Goal: Task Accomplishment & Management: Manage account settings

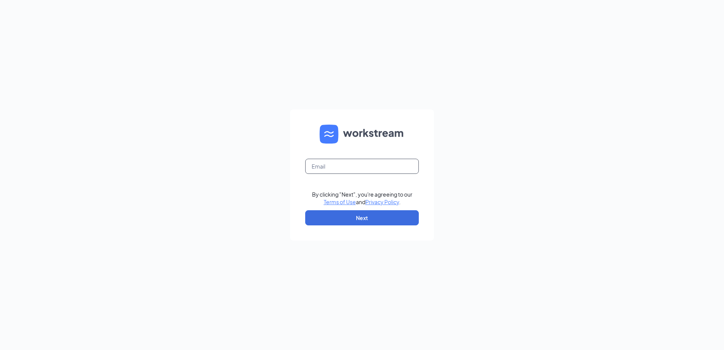
click at [355, 168] on input "text" at bounding box center [362, 166] width 114 height 15
type input "[EMAIL_ADDRESS][DOMAIN_NAME]"
click at [357, 217] on button "Next" at bounding box center [362, 217] width 114 height 15
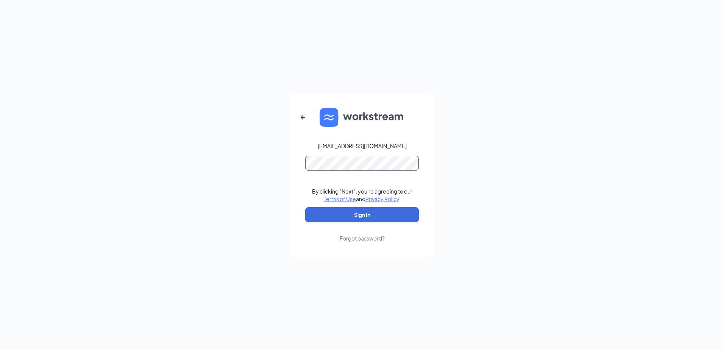
click at [305, 207] on button "Sign In" at bounding box center [362, 214] width 114 height 15
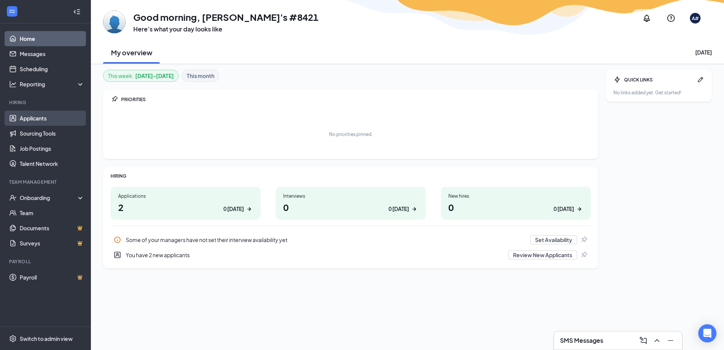
click at [27, 117] on link "Applicants" at bounding box center [52, 118] width 65 height 15
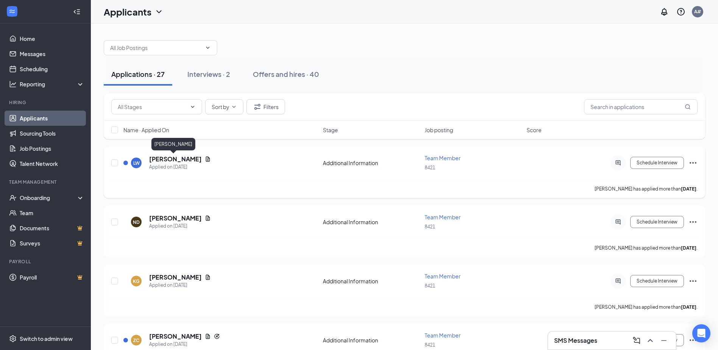
click at [170, 159] on h5 "Lillian Weeks" at bounding box center [175, 159] width 53 height 8
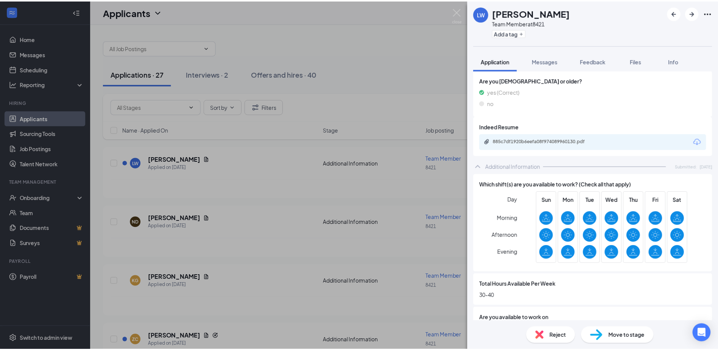
scroll to position [191, 0]
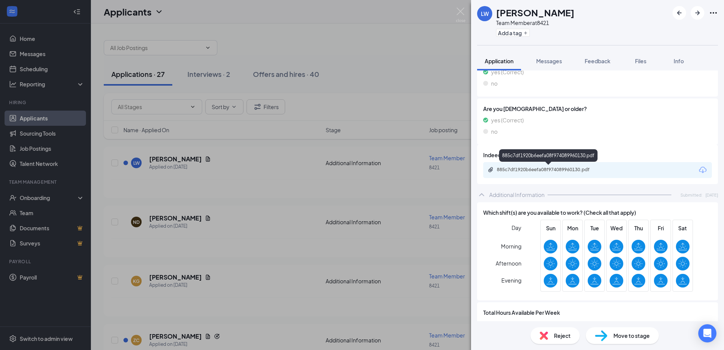
click at [542, 167] on div "885c7df1920b6eefa08f974089960130.pdf" at bounding box center [550, 170] width 106 height 6
click at [359, 180] on div "LW Lillian Weeks Team Member at 8421 Add a tag Application Messages Feedback Fi…" at bounding box center [362, 175] width 724 height 350
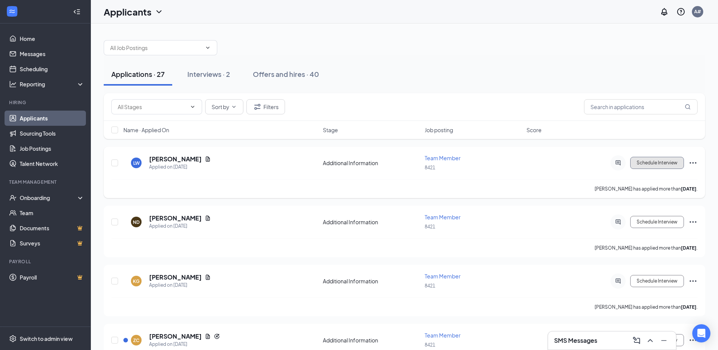
click at [659, 162] on button "Schedule Interview" at bounding box center [657, 163] width 54 height 12
type input "Onsite Interview (next stage)"
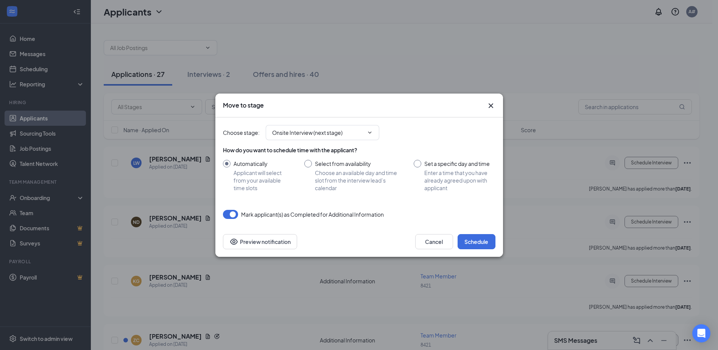
click at [419, 166] on input "Set a specific day and time Enter a time that you have already agreed upon with…" at bounding box center [454, 176] width 81 height 32
radio input "true"
radio input "false"
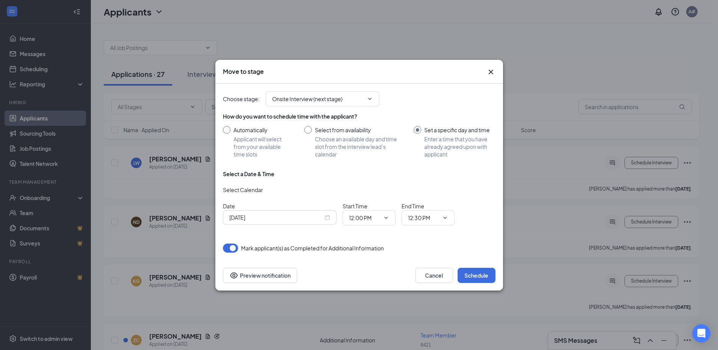
click at [329, 218] on div "Oct 15, 2025" at bounding box center [279, 217] width 101 height 8
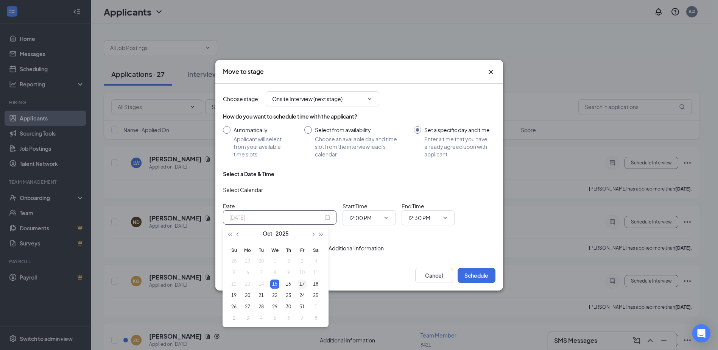
type input "Oct 17, 2025"
click at [304, 282] on div "17" at bounding box center [302, 283] width 9 height 9
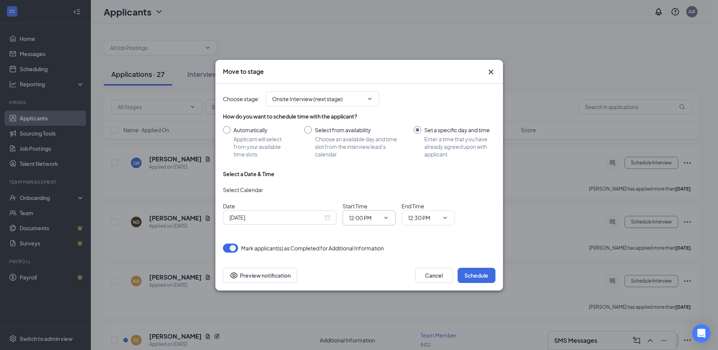
click at [382, 220] on span at bounding box center [386, 218] width 8 height 6
click at [387, 218] on icon "ChevronDown" at bounding box center [386, 218] width 6 height 6
click at [373, 194] on div "02:15 PM" at bounding box center [366, 191] width 22 height 8
type input "02:15 PM"
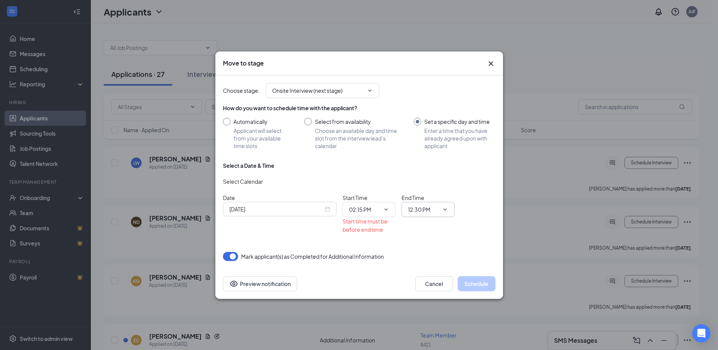
click at [448, 208] on icon "ChevronDown" at bounding box center [445, 209] width 6 height 6
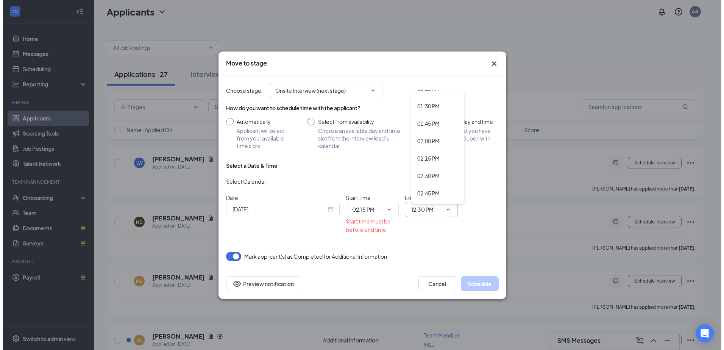
scroll to position [947, 0]
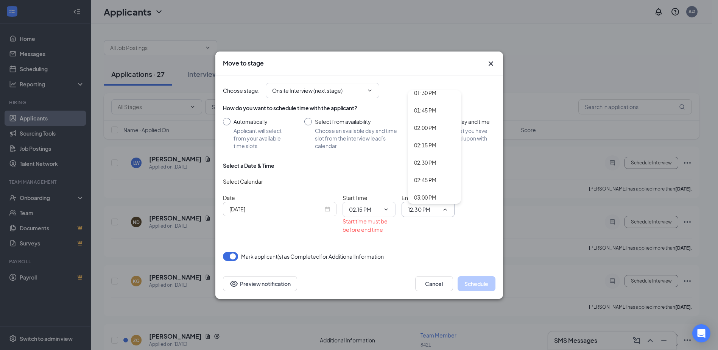
click at [434, 177] on div "02:45 PM" at bounding box center [425, 180] width 22 height 8
type input "02:45 PM"
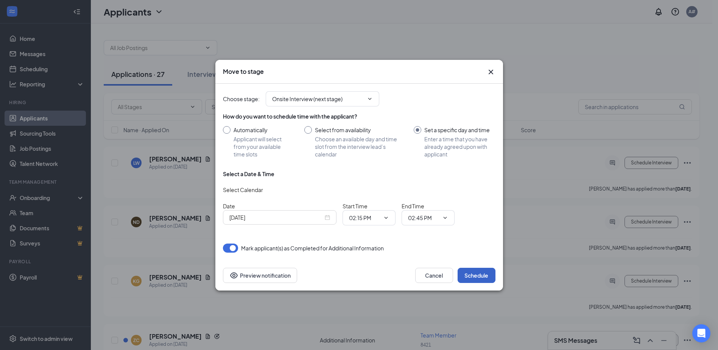
click at [475, 273] on button "Schedule" at bounding box center [477, 275] width 38 height 15
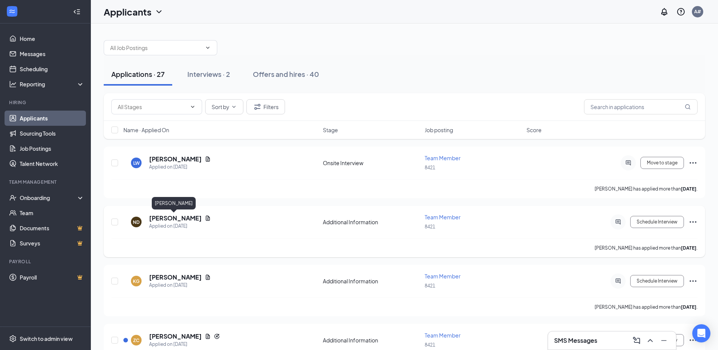
click at [178, 218] on h5 "Nora Donovan" at bounding box center [175, 218] width 53 height 8
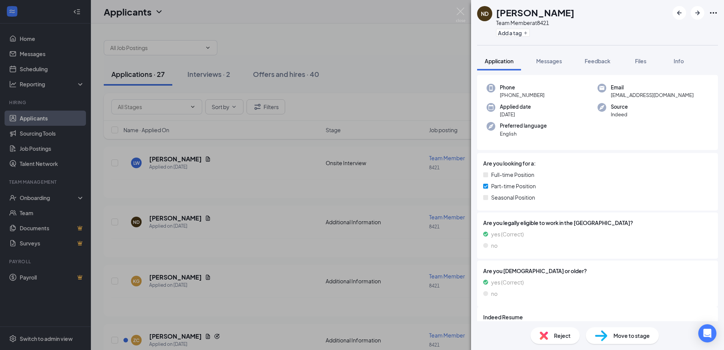
scroll to position [72, 0]
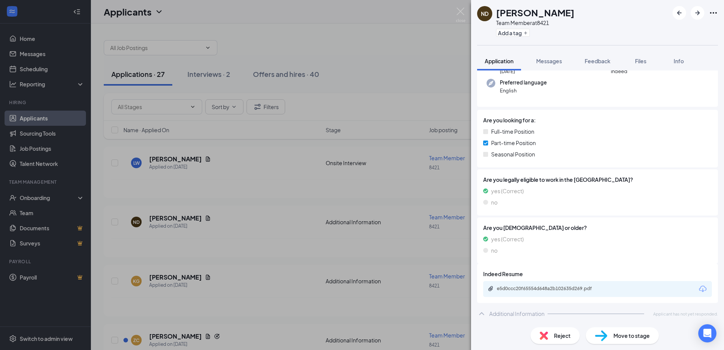
click at [222, 290] on div "ND Nora Donovan Team Member at 8421 Add a tag Application Messages Feedback Fil…" at bounding box center [362, 175] width 724 height 350
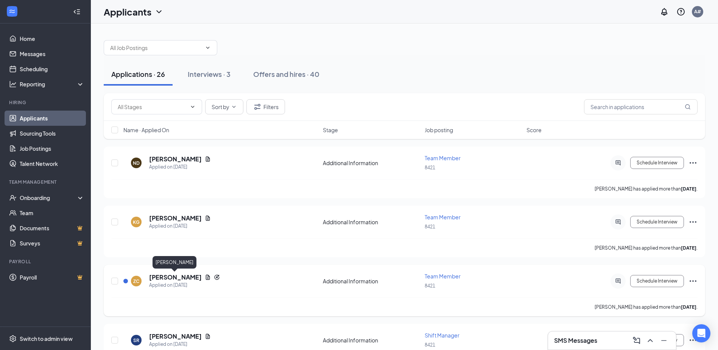
click at [170, 277] on h5 "Zachary Carlisle" at bounding box center [175, 277] width 53 height 8
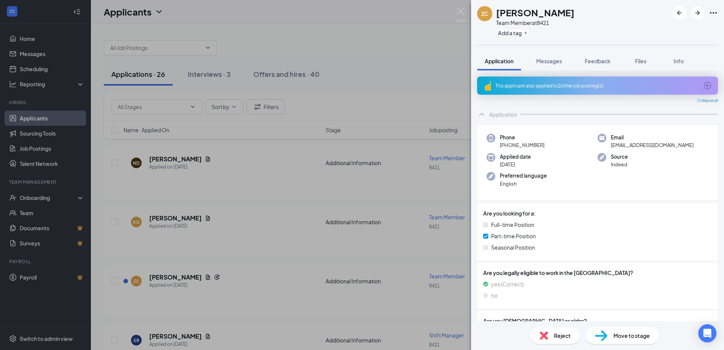
click at [626, 85] on div "This applicant also applied to 2 other job posting(s)" at bounding box center [596, 86] width 203 height 6
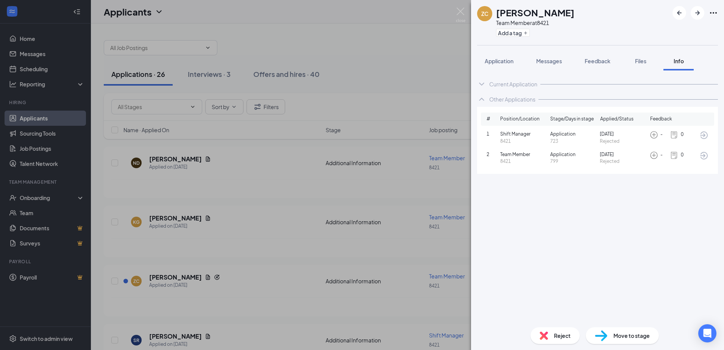
click at [284, 231] on div "ZC Zachary Carlisle Team Member at 8421 Add a tag Application Messages Feedback…" at bounding box center [362, 175] width 724 height 350
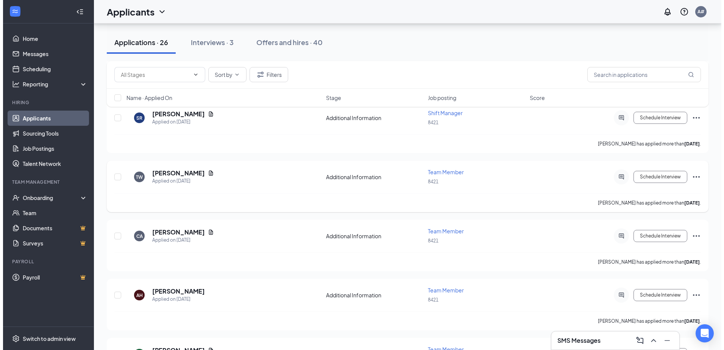
scroll to position [227, 0]
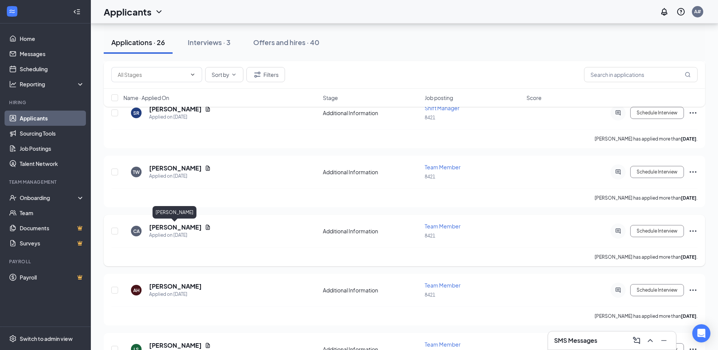
click at [176, 226] on h5 "Cristina Angulo" at bounding box center [175, 227] width 53 height 8
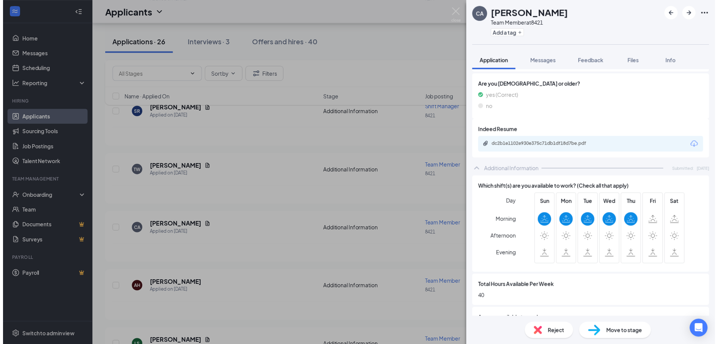
scroll to position [227, 0]
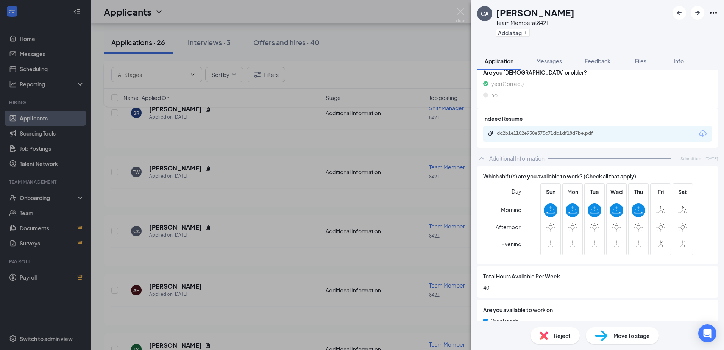
click at [253, 261] on div "CA Cristina Angulo Team Member at 8421 Add a tag Application Messages Feedback …" at bounding box center [362, 175] width 724 height 350
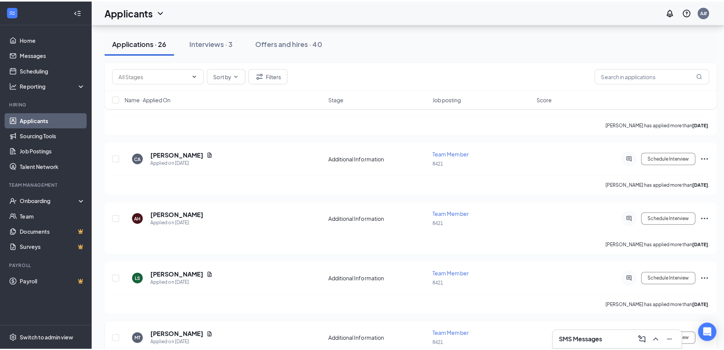
scroll to position [303, 0]
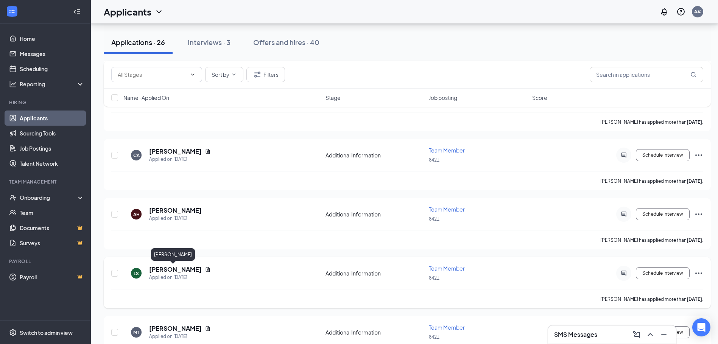
click at [158, 268] on h5 "Lilly Stowell" at bounding box center [175, 269] width 53 height 8
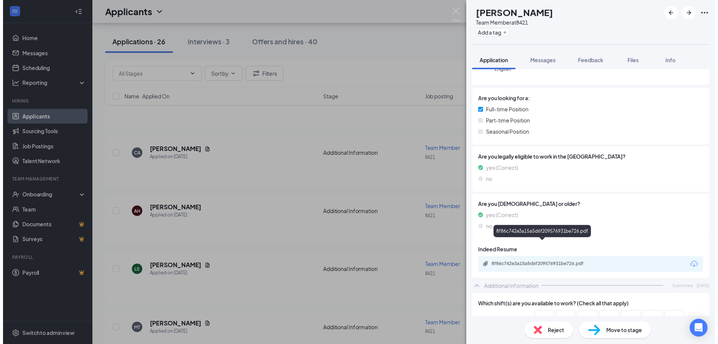
scroll to position [265, 0]
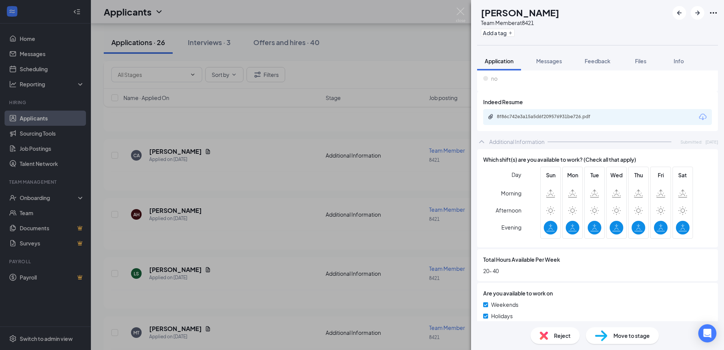
drag, startPoint x: 289, startPoint y: 278, endPoint x: 312, endPoint y: 310, distance: 39.7
click at [292, 275] on div "LS Lilly Stowell Team Member at 8421 Add a tag Application Messages Feedback Fi…" at bounding box center [362, 175] width 724 height 350
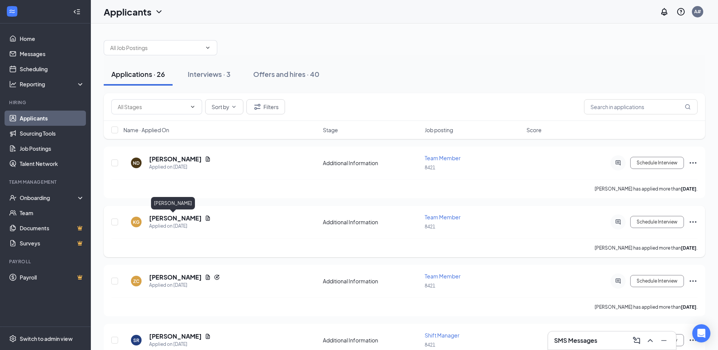
click at [161, 217] on h5 "Kaila Garcia" at bounding box center [175, 218] width 53 height 8
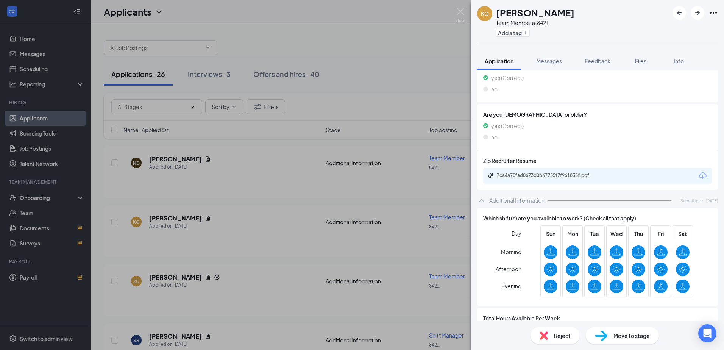
scroll to position [115, 0]
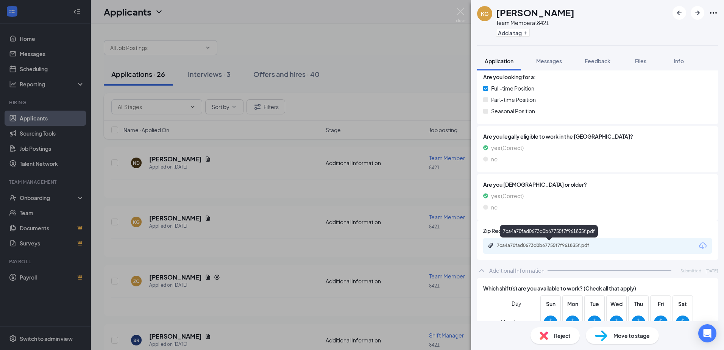
click at [541, 243] on div "7ca4a70fad0673d0b67755f7f961835f.pdf" at bounding box center [550, 245] width 106 height 6
click at [273, 257] on div "KG Kaila Garcia Team Member at 8421 Add a tag Application Messages Feedback Fil…" at bounding box center [362, 175] width 724 height 350
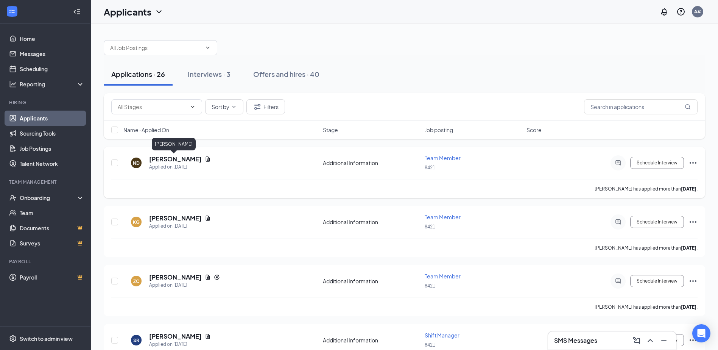
click at [172, 160] on h5 "Nora Donovan" at bounding box center [175, 159] width 53 height 8
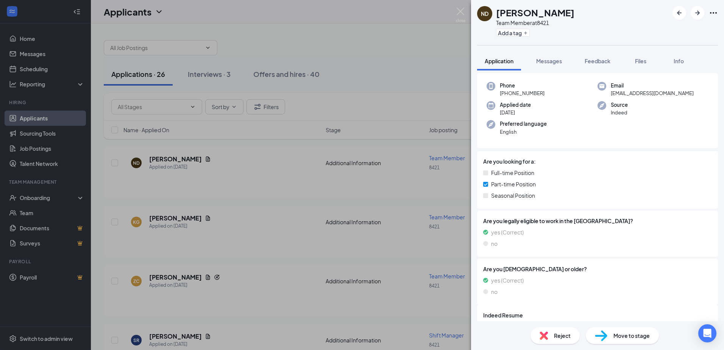
scroll to position [72, 0]
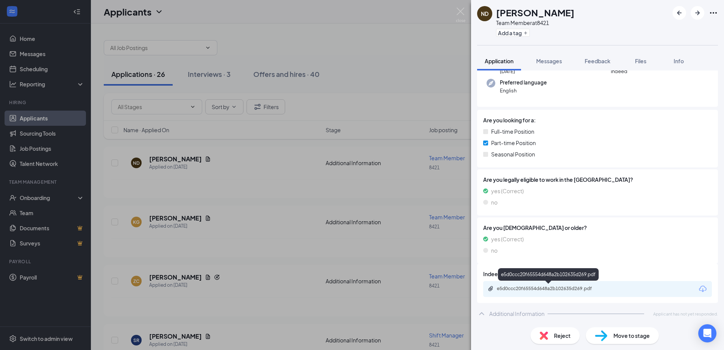
click at [512, 286] on div "e5d0ccc20f65554d648a2b102635d269.pdf" at bounding box center [550, 288] width 106 height 6
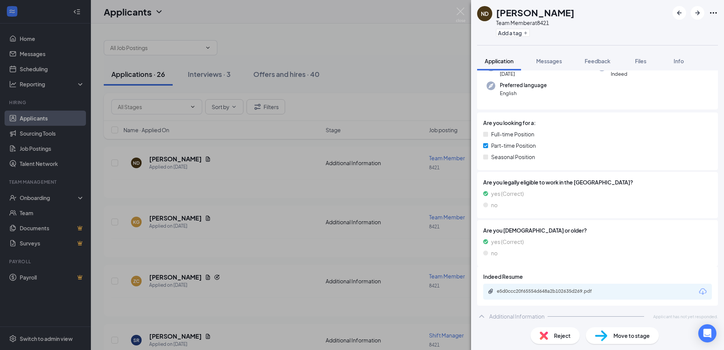
click at [231, 185] on div "ND Nora Donovan Team Member at 8421 Add a tag Application Messages Feedback Fil…" at bounding box center [362, 175] width 724 height 350
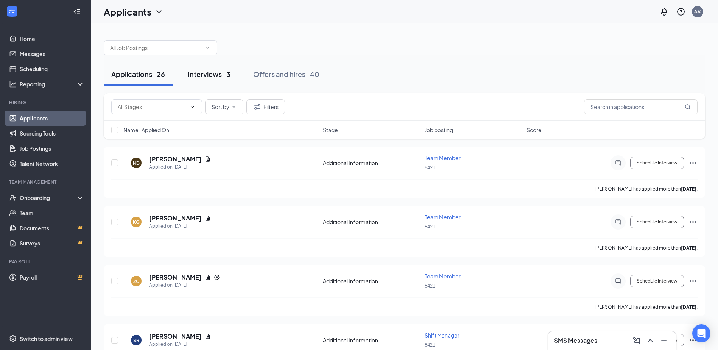
click at [211, 75] on div "Interviews · 3" at bounding box center [209, 73] width 43 height 9
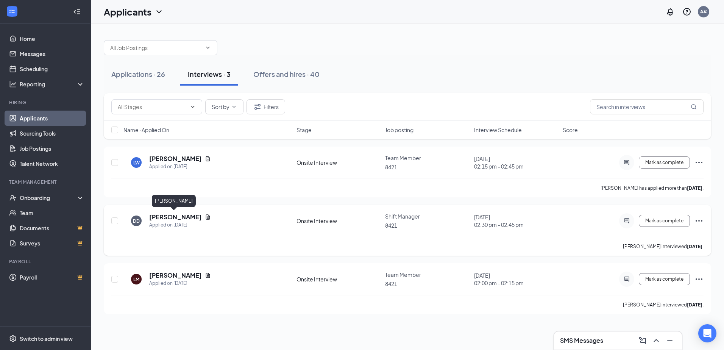
click at [173, 214] on h5 "Diane Delgado" at bounding box center [175, 217] width 53 height 8
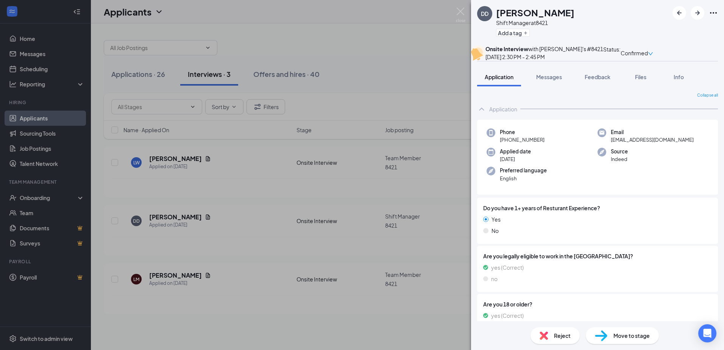
click at [263, 211] on div "DD Diane Delgado Shift Manager at 8421 Add a tag Onsite Interview with Arby's #…" at bounding box center [362, 175] width 724 height 350
